Goal: Task Accomplishment & Management: Manage account settings

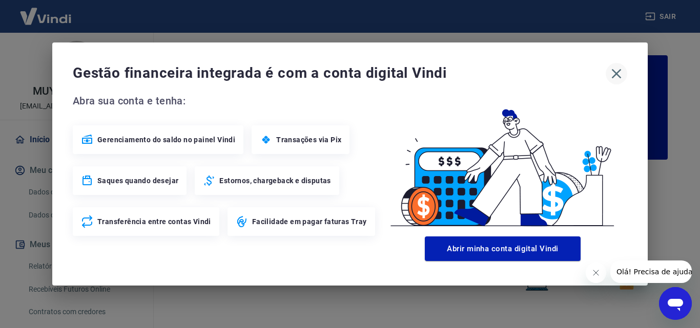
click at [620, 73] on icon "button" at bounding box center [616, 74] width 16 height 16
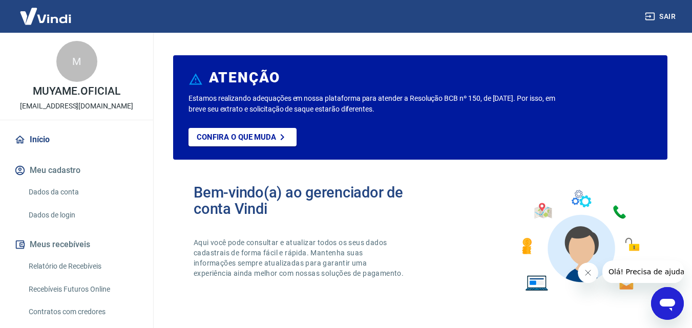
click at [47, 138] on link "Início" at bounding box center [76, 140] width 129 height 23
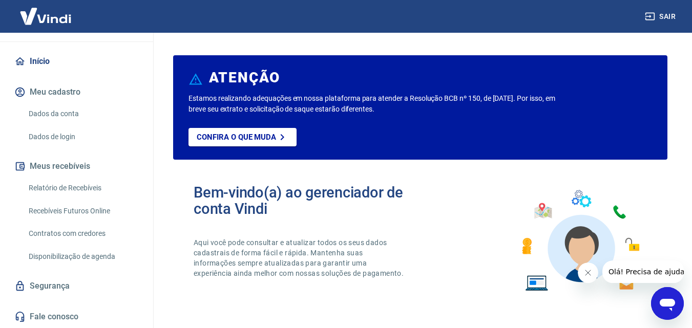
click at [50, 190] on link "Relatório de Recebíveis" at bounding box center [83, 188] width 116 height 21
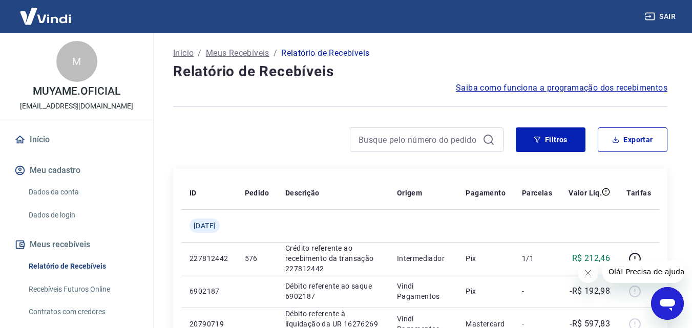
scroll to position [78, 0]
